Goal: Task Accomplishment & Management: Use online tool/utility

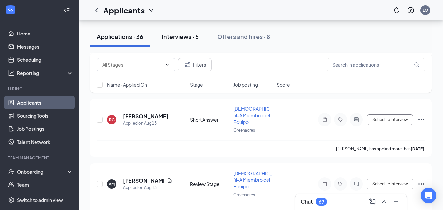
scroll to position [690, 0]
click at [184, 41] on button "Interviews · 5" at bounding box center [180, 37] width 50 height 20
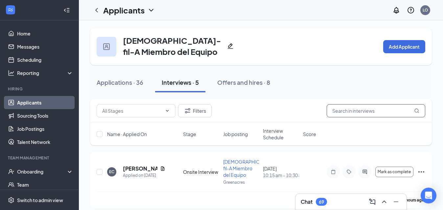
click at [348, 113] on input "text" at bounding box center [376, 110] width 99 height 13
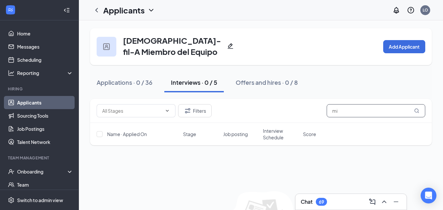
type input "m"
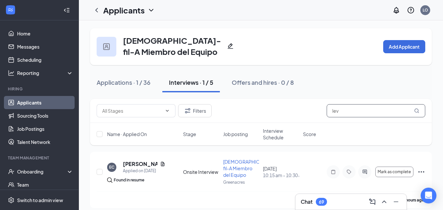
type input "lev"
click at [30, 102] on link "Applicants" at bounding box center [45, 102] width 56 height 13
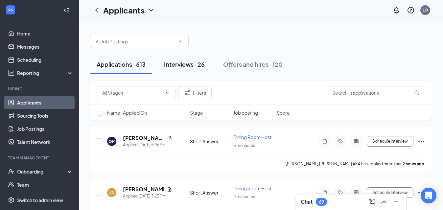
click at [182, 67] on div "Interviews · 26" at bounding box center [184, 64] width 41 height 8
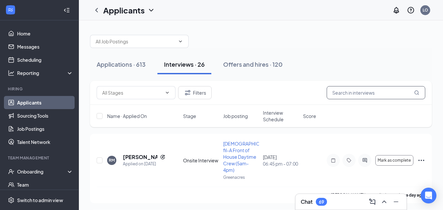
click at [343, 93] on input "text" at bounding box center [376, 92] width 99 height 13
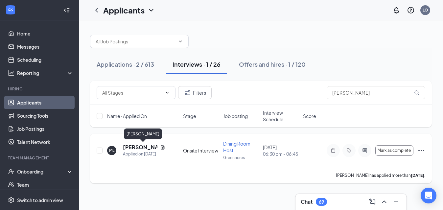
click at [137, 147] on h5 "[PERSON_NAME]" at bounding box center [140, 147] width 35 height 7
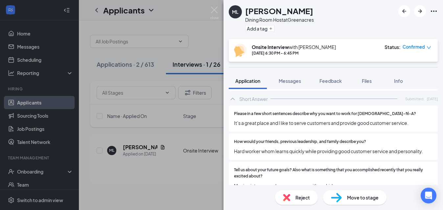
scroll to position [590, 0]
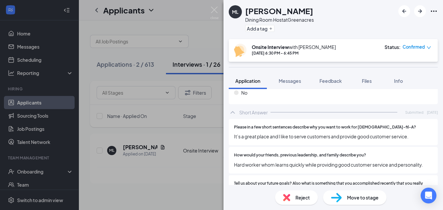
click at [32, 104] on div "ML [PERSON_NAME] Dining Room Host at Greenacres Add a tag Onsite Interview with…" at bounding box center [221, 105] width 443 height 210
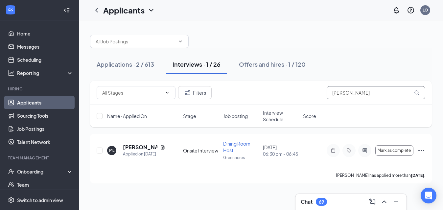
click at [353, 95] on input "[PERSON_NAME]" at bounding box center [376, 92] width 99 height 13
type input "m"
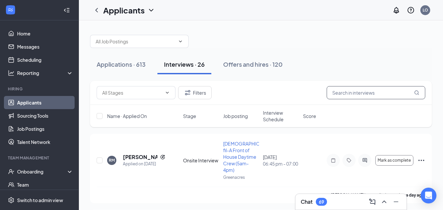
click at [336, 93] on input "text" at bounding box center [376, 92] width 99 height 13
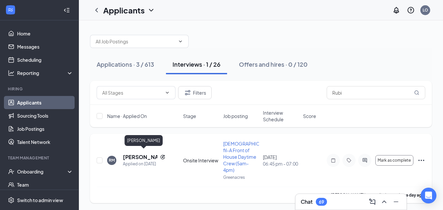
click at [131, 153] on h5 "[PERSON_NAME]" at bounding box center [140, 156] width 35 height 7
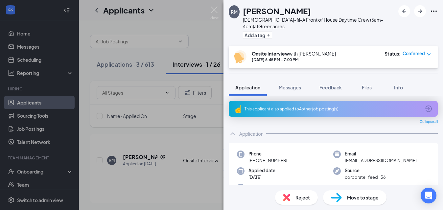
click at [33, 61] on div "RM [PERSON_NAME] [DEMOGRAPHIC_DATA]-fil-A Front of House Daytime Crew (5am-4pm)…" at bounding box center [221, 105] width 443 height 210
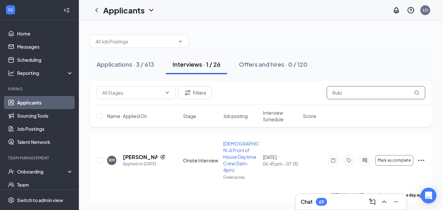
click at [357, 94] on input "Rubi" at bounding box center [376, 92] width 99 height 13
type input "R"
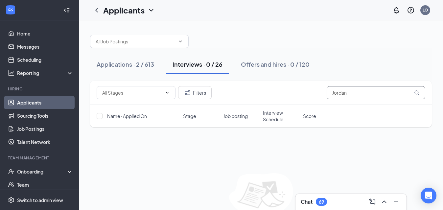
drag, startPoint x: 346, startPoint y: 105, endPoint x: 346, endPoint y: 89, distance: 16.1
click at [346, 89] on input "Jordan" at bounding box center [376, 92] width 99 height 13
click at [350, 93] on input "Jordan" at bounding box center [376, 92] width 99 height 13
type input "J"
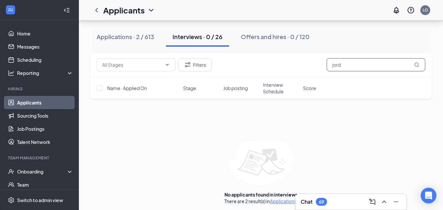
scroll to position [34, 0]
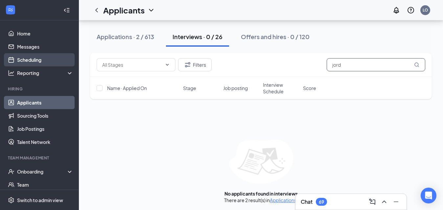
type input "jord"
click at [27, 59] on link "Scheduling" at bounding box center [45, 59] width 56 height 13
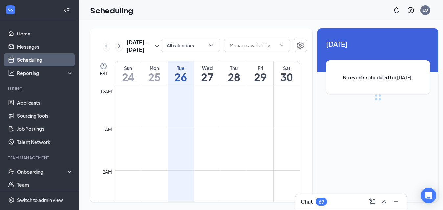
scroll to position [323, 0]
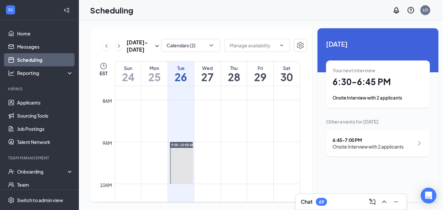
click at [379, 88] on div "Your next interview 6:30 - 6:45 PM Onsite Interview with 2 applicants" at bounding box center [378, 84] width 91 height 34
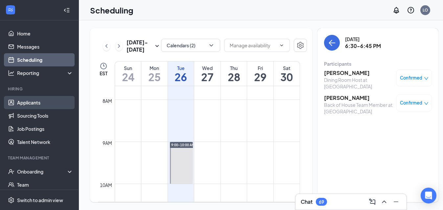
click at [31, 104] on link "Applicants" at bounding box center [45, 102] width 56 height 13
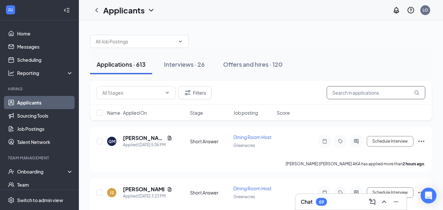
click at [337, 96] on input "text" at bounding box center [376, 92] width 99 height 13
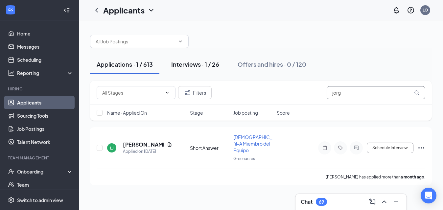
type input "jorg"
click at [193, 67] on div "Interviews · 1 / 26" at bounding box center [195, 64] width 48 height 8
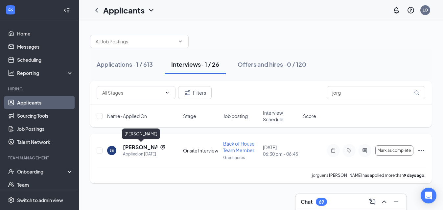
click at [135, 148] on h5 "[PERSON_NAME]" at bounding box center [140, 147] width 35 height 7
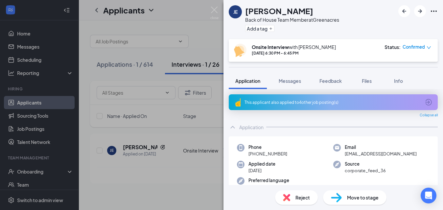
click at [216, 48] on div "JE jorguens [PERSON_NAME] Back of House Team Member at Greenacres Add a tag Ons…" at bounding box center [221, 105] width 443 height 210
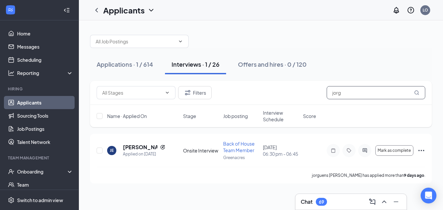
click at [353, 97] on input "jorg" at bounding box center [376, 92] width 99 height 13
type input "j"
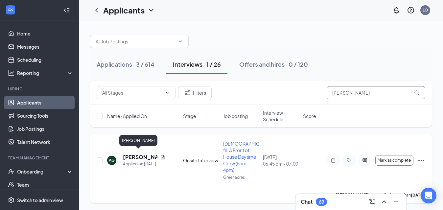
type input "[PERSON_NAME]"
click at [134, 154] on h5 "[PERSON_NAME]" at bounding box center [140, 156] width 35 height 7
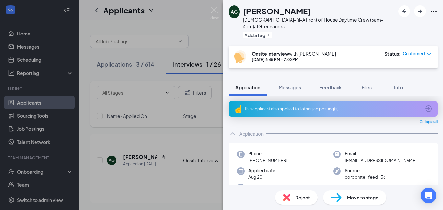
click at [193, 130] on div "AG [PERSON_NAME] [DEMOGRAPHIC_DATA]-fil-A Front of House Daytime Crew (5am-4pm)…" at bounding box center [221, 105] width 443 height 210
